Goal: Information Seeking & Learning: Learn about a topic

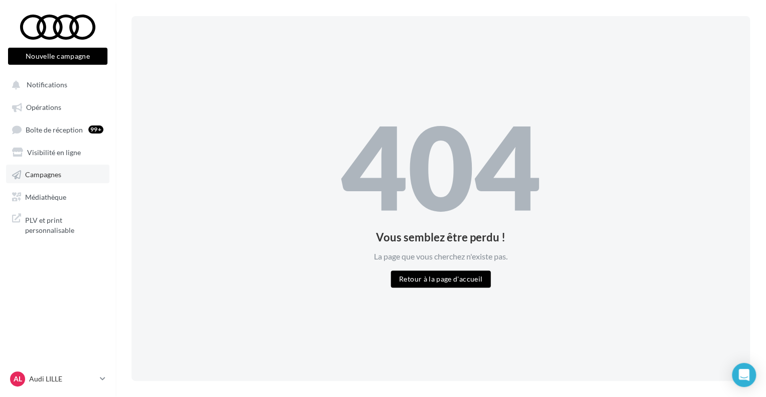
click at [40, 175] on span "Campagnes" at bounding box center [43, 174] width 36 height 9
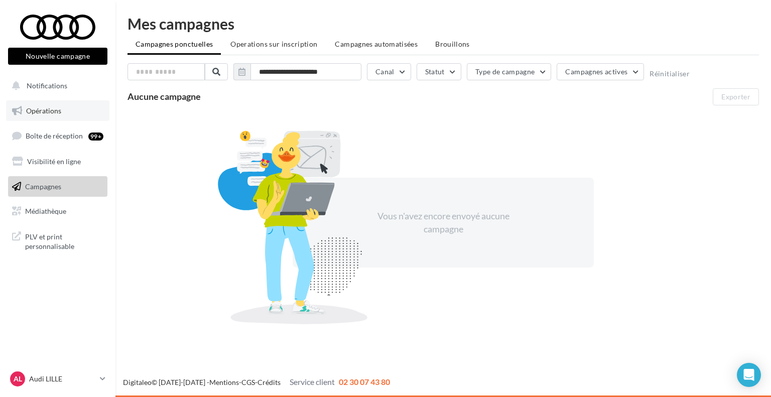
click at [86, 107] on link "Opérations" at bounding box center [57, 110] width 103 height 21
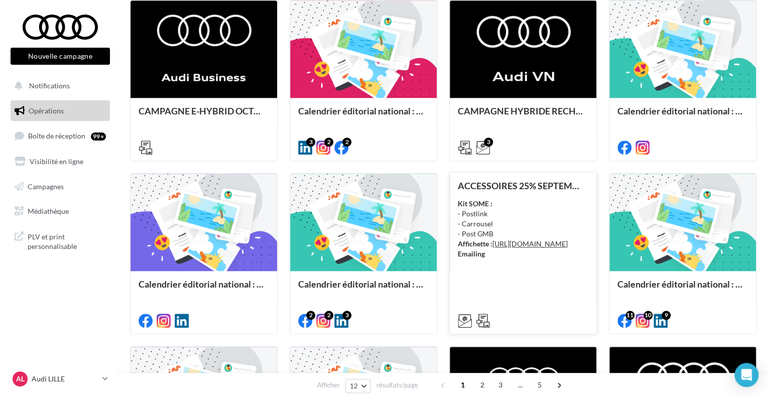
scroll to position [301, 0]
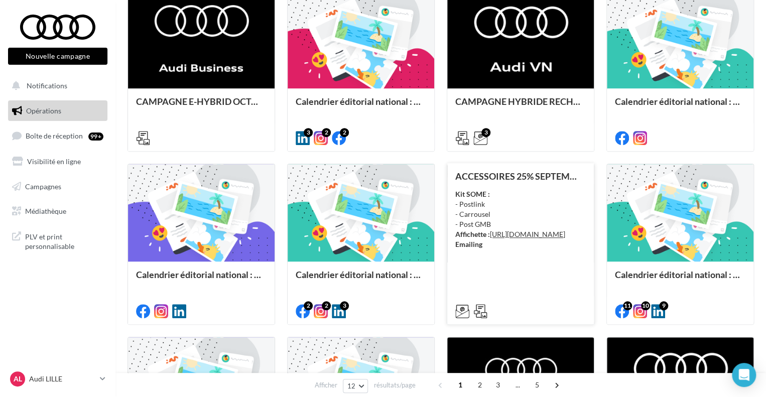
click at [514, 211] on div "Kit SOME : - Postlink - Carrousel - Post GMB Affichette : https://audi.get-it-s…" at bounding box center [520, 219] width 131 height 60
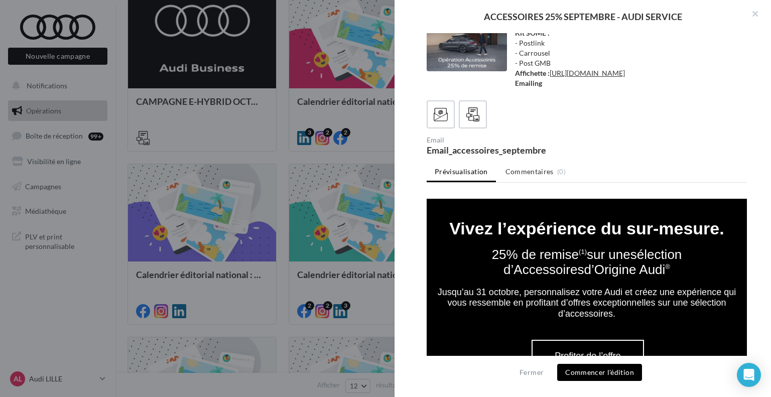
scroll to position [452, 0]
drag, startPoint x: 644, startPoint y: 297, endPoint x: 448, endPoint y: 213, distance: 213.9
click at [448, 213] on tbody "Vivez l’expérience du sur-mesure. 25% de remise (1) sur une sélection d’Accesso…" at bounding box center [587, 264] width 320 height 110
click at [449, 218] on font "Vivez l’expérience du sur-mesure." at bounding box center [586, 227] width 275 height 19
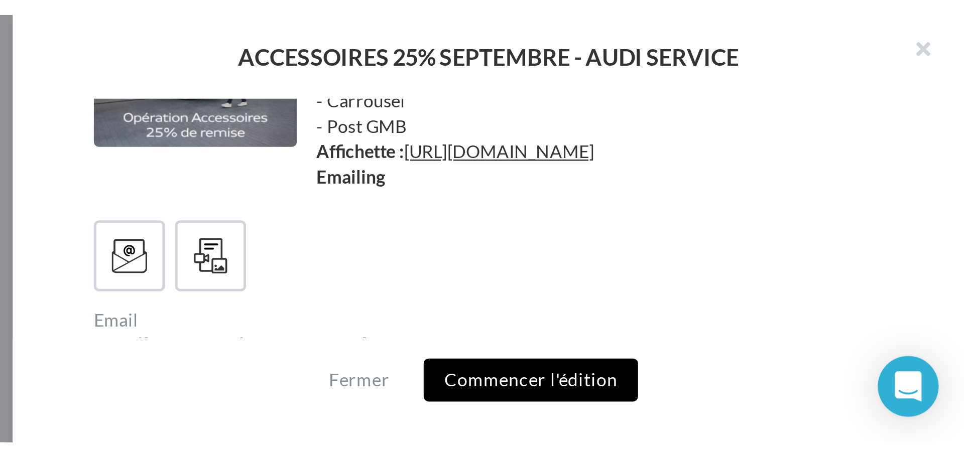
scroll to position [204, 0]
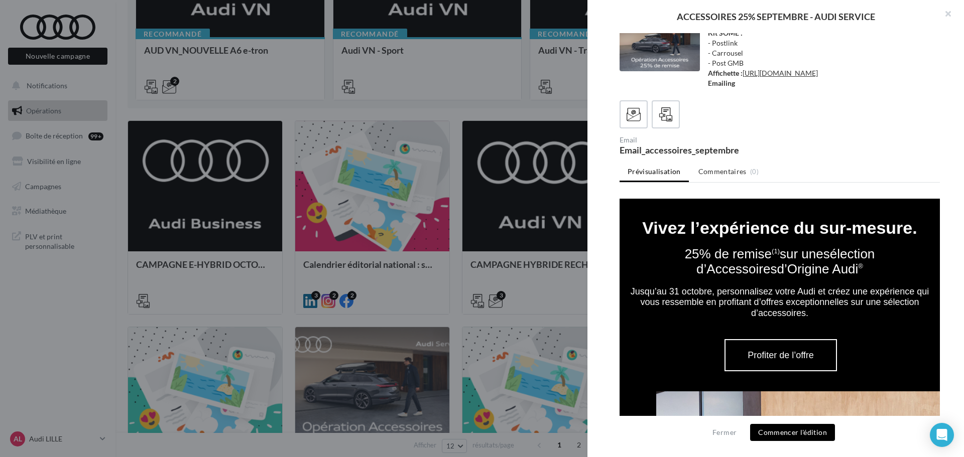
click at [770, 218] on font "Vivez l’expérience du sur-mesure." at bounding box center [779, 227] width 275 height 19
drag, startPoint x: 909, startPoint y: 212, endPoint x: 639, endPoint y: 216, distance: 269.6
click at [642, 218] on font "Vivez l’expérience du sur-mesure." at bounding box center [779, 227] width 275 height 19
copy font "Vivez l’expérience du sur-mesure."
drag, startPoint x: 812, startPoint y: 250, endPoint x: 626, endPoint y: 236, distance: 186.2
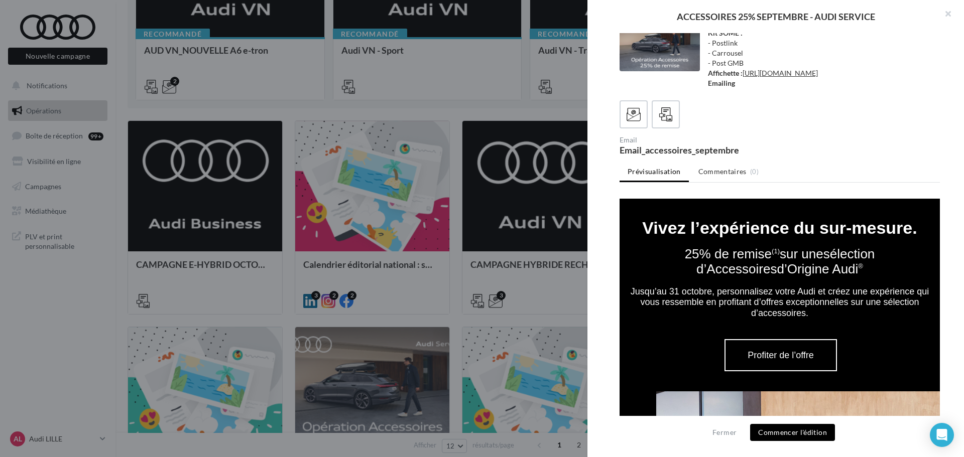
click at [626, 236] on td "25% de remise (1) sur une sélection d’Accessoires d’Origine Audi ®" at bounding box center [779, 261] width 320 height 50
copy font "25% de remise (1) sur une sélection d’Accessoires d’Origine Audi"
drag, startPoint x: 843, startPoint y: 300, endPoint x: 652, endPoint y: 275, distance: 193.4
click at [652, 287] on td "Jusqu’au 31 octobre, personnalisez votre Audi et créez une expérience qui vous …" at bounding box center [779, 303] width 320 height 33
copy font "Jusqu’au 31 octobre, personnalisez votre Audi et créez une expérience qui vous …"
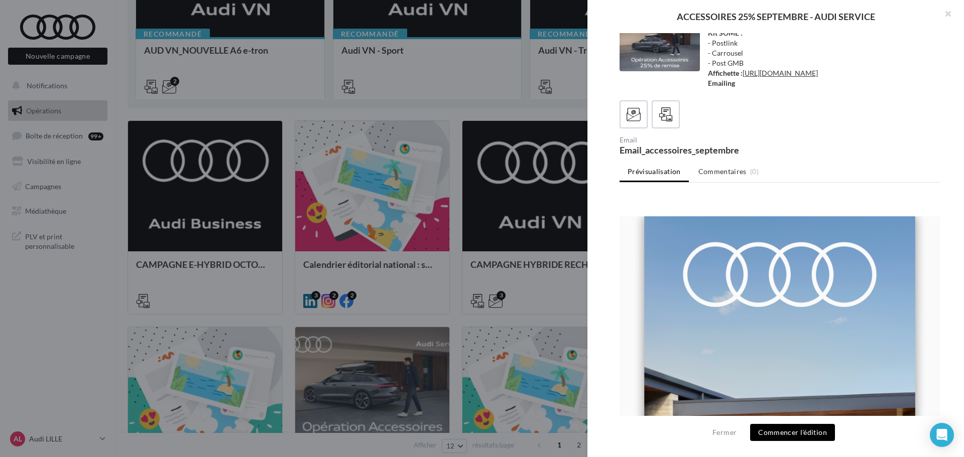
scroll to position [0, 0]
